Goal: Navigation & Orientation: Find specific page/section

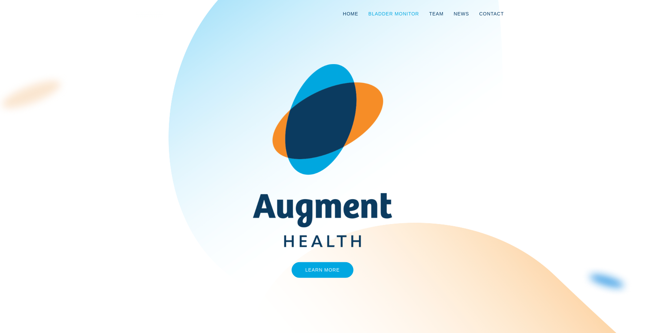
click at [400, 16] on link "Bladder Monitor" at bounding box center [393, 14] width 61 height 22
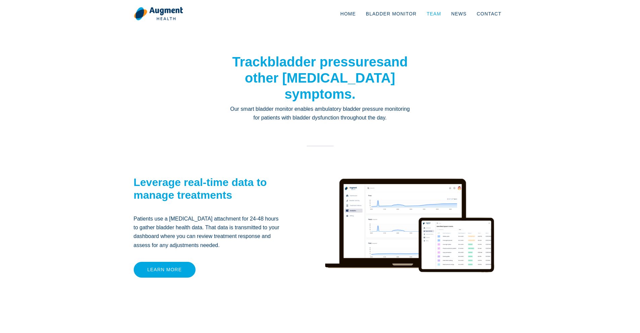
click at [430, 14] on link "Team" at bounding box center [433, 14] width 25 height 22
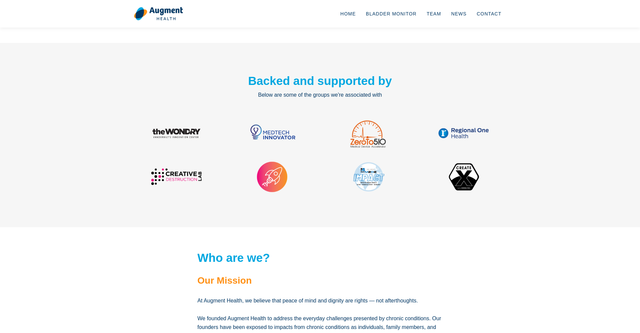
scroll to position [885, 0]
